Goal: Task Accomplishment & Management: Complete application form

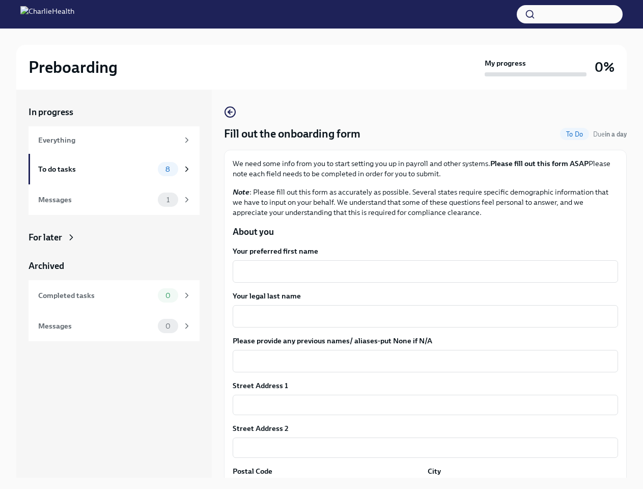
click at [570, 14] on button "button" at bounding box center [570, 14] width 106 height 18
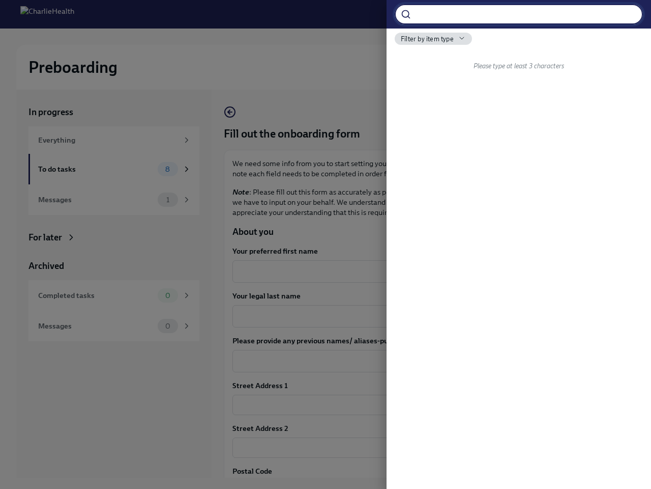
click at [421, 271] on div at bounding box center [325, 244] width 651 height 489
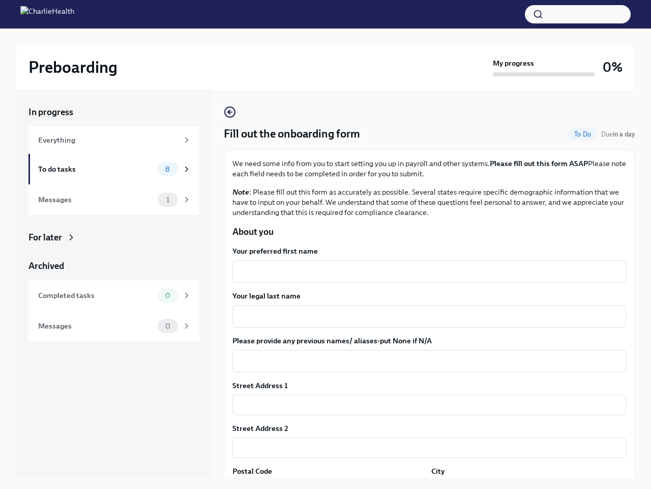
click at [421, 316] on textarea "Your legal last name" at bounding box center [430, 316] width 382 height 12
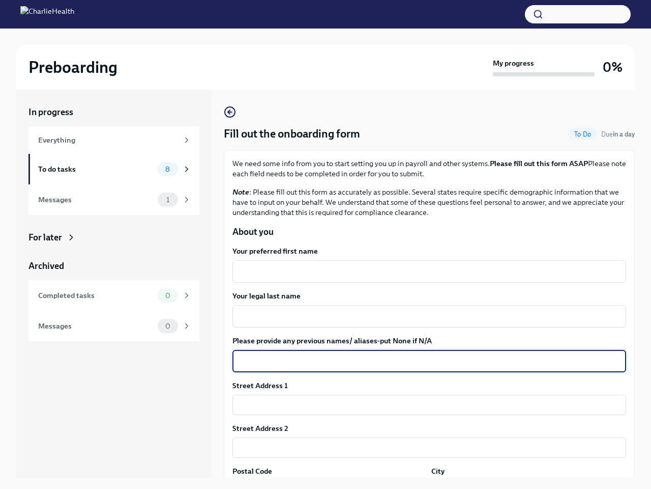
click at [421, 361] on textarea "Please provide any previous names/ aliases-put None if N/A" at bounding box center [430, 361] width 382 height 12
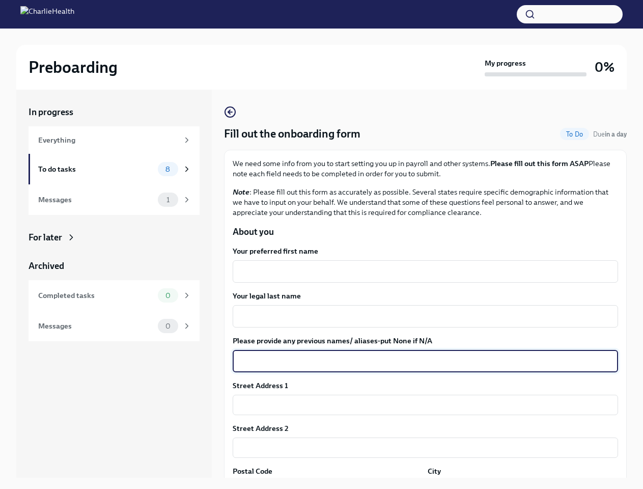
click at [421, 405] on input "text" at bounding box center [425, 404] width 385 height 20
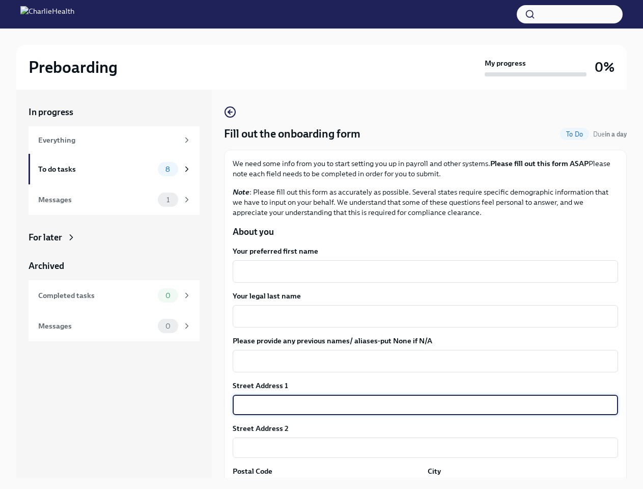
click at [421, 447] on input "text" at bounding box center [425, 447] width 385 height 20
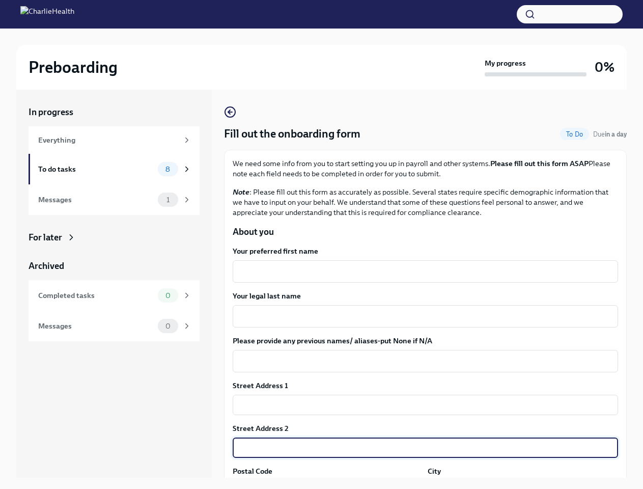
click at [326, 484] on div "In progress Everything To do tasks 8 Messages 1 For later Archived Completed ta…" at bounding box center [321, 292] width 610 height 404
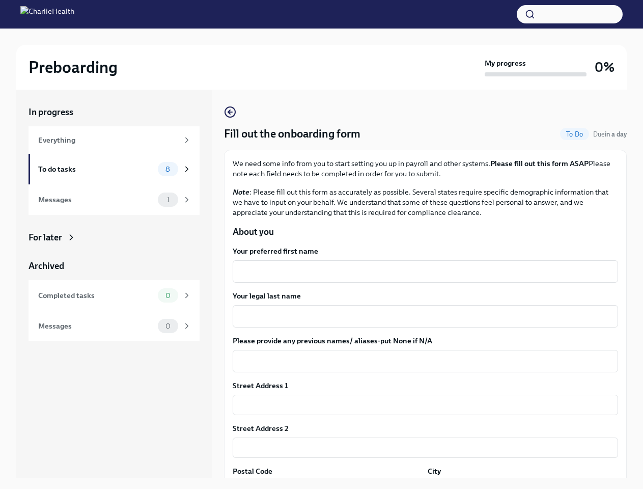
click at [516, 484] on div "In progress Everything To do tasks 8 Messages 1 For later Archived Completed ta…" at bounding box center [321, 292] width 610 height 404
